Goal: Register for event/course

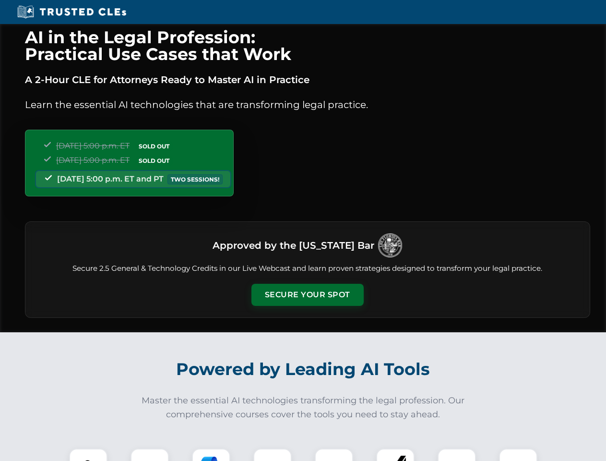
click at [307, 295] on button "Secure Your Spot" at bounding box center [307, 295] width 112 height 22
click at [88, 454] on img at bounding box center [88, 467] width 28 height 28
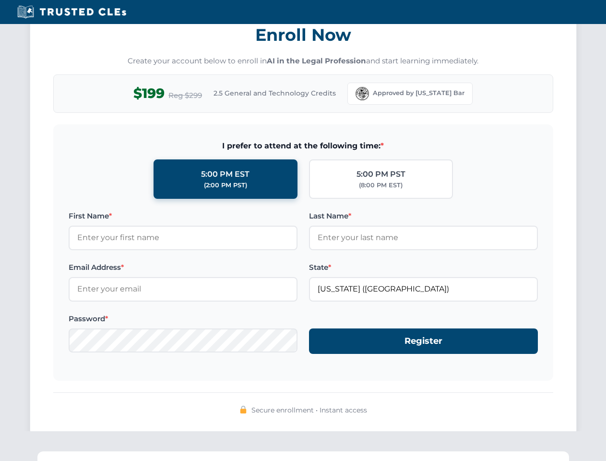
scroll to position [942, 0]
